Goal: Information Seeking & Learning: Learn about a topic

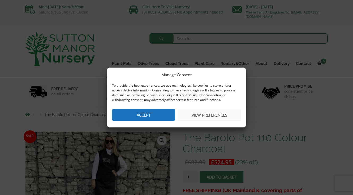
click at [147, 115] on button "Accept" at bounding box center [143, 115] width 63 height 12
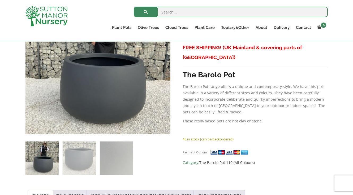
scroll to position [106, 0]
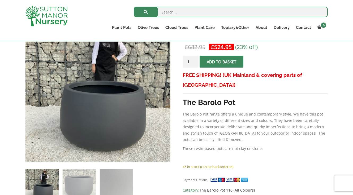
click at [188, 128] on p "The Barolo Pot range offers a unique and contemporary style. We have this pot a…" at bounding box center [255, 127] width 145 height 32
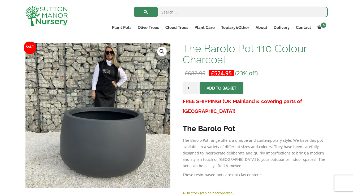
scroll to position [53, 0]
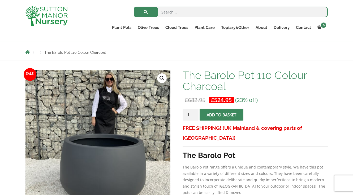
click at [181, 8] on input "search" at bounding box center [231, 12] width 194 height 11
type input "barolo"
click at [134, 7] on button "submit" at bounding box center [146, 12] width 24 height 11
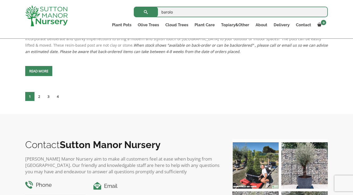
scroll to position [2360, 0]
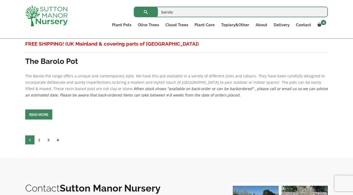
drag, startPoint x: 53, startPoint y: 136, endPoint x: 58, endPoint y: 138, distance: 4.9
click at [53, 136] on link "3" at bounding box center [48, 140] width 9 height 9
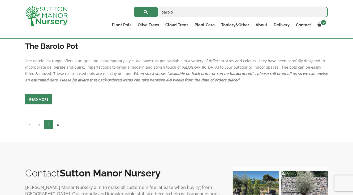
scroll to position [2401, 0]
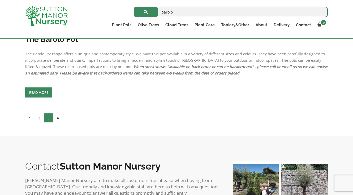
click at [57, 116] on link "4" at bounding box center [57, 118] width 9 height 9
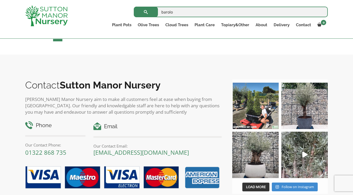
scroll to position [1489, 0]
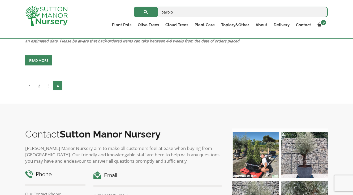
click at [41, 85] on link "2" at bounding box center [38, 85] width 9 height 9
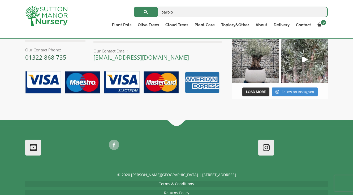
scroll to position [2566, 0]
